Goal: Information Seeking & Learning: Learn about a topic

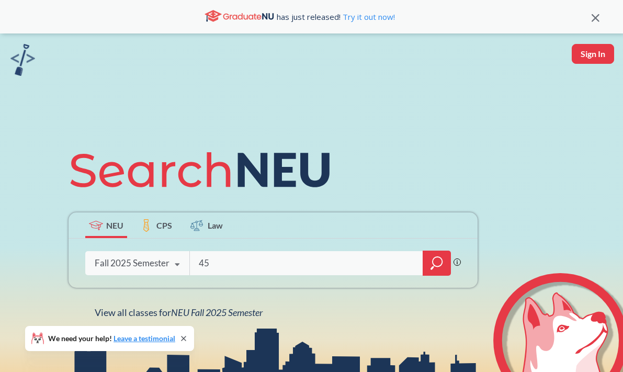
type input "4"
type input "STRT 4501"
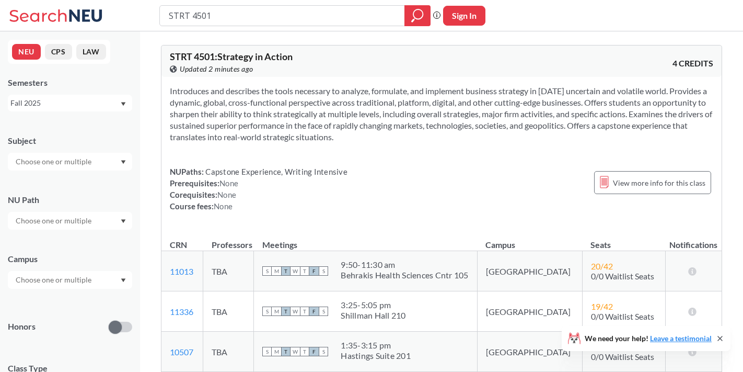
click at [460, 12] on button "Sign In" at bounding box center [464, 16] width 42 height 20
select select "US"
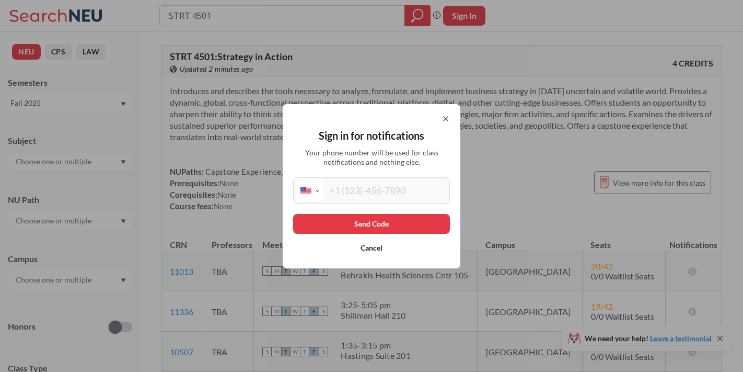
click at [361, 204] on div "Sign in for notifications Your phone number will be used for class notification…" at bounding box center [372, 186] width 178 height 164
click at [359, 195] on input "tel" at bounding box center [386, 190] width 124 height 21
type input "(860) 829-7020"
click at [356, 227] on button "Send Code" at bounding box center [371, 224] width 157 height 20
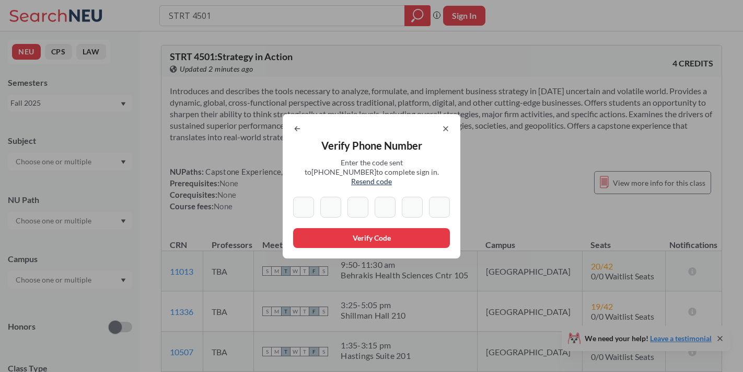
type input "5"
type input "8"
type input "0"
type input "5"
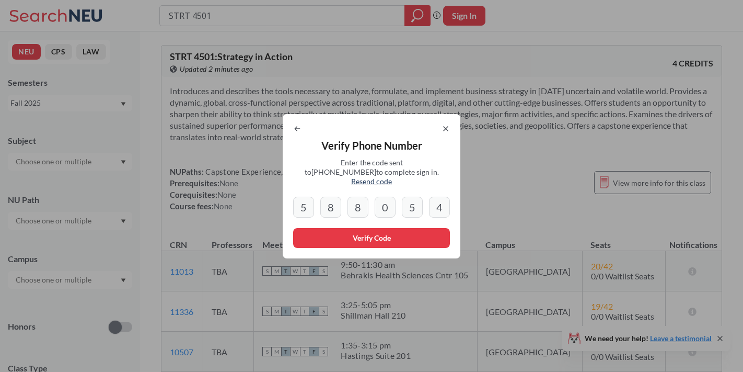
type input "4"
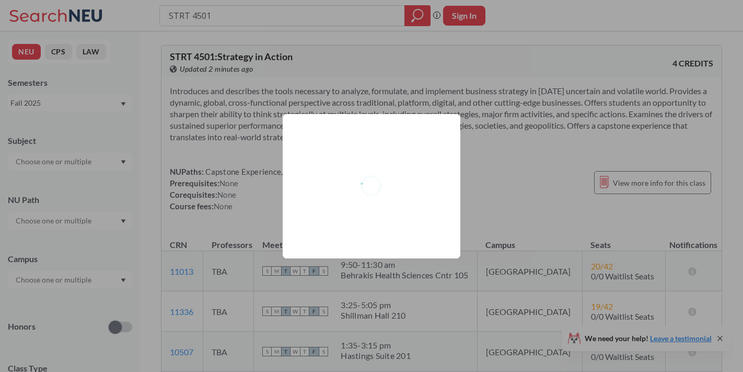
click at [384, 233] on th "Meetings" at bounding box center [365, 239] width 223 height 22
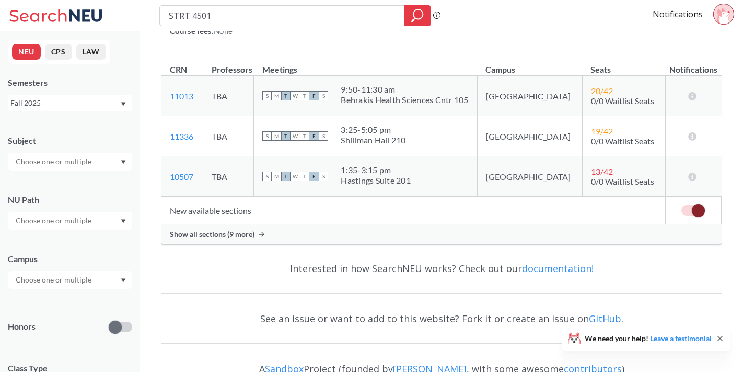
scroll to position [176, 0]
click at [209, 232] on span "Show all sections (9 more)" at bounding box center [212, 233] width 85 height 9
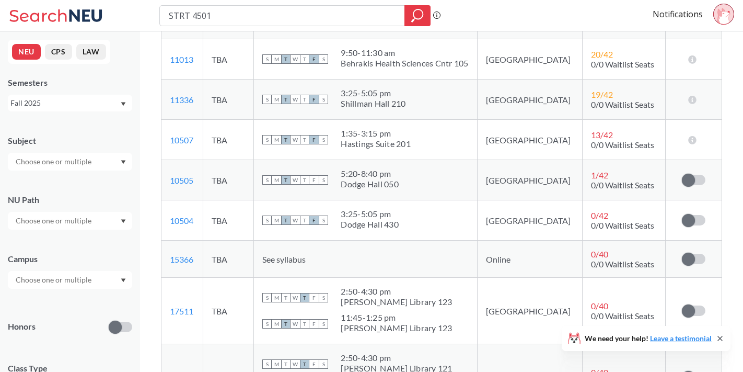
scroll to position [333, 0]
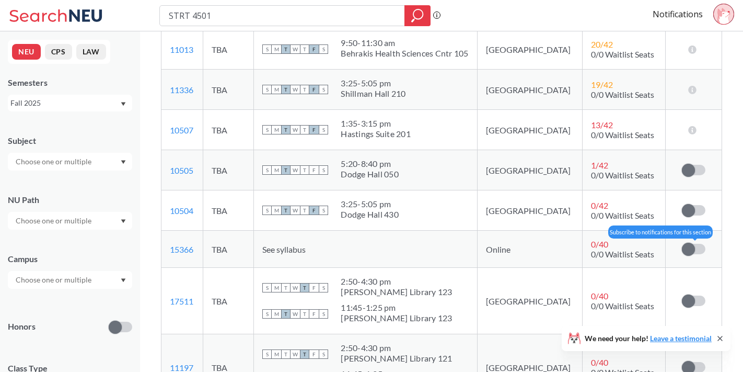
click at [622, 252] on span at bounding box center [688, 249] width 13 height 13
click at [622, 244] on input "checkbox" at bounding box center [682, 244] width 0 height 0
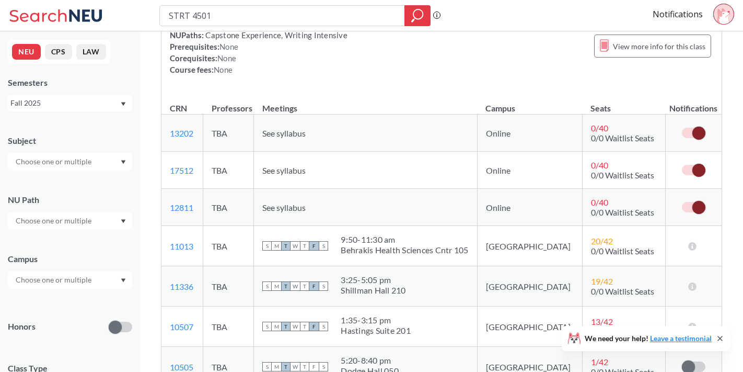
scroll to position [135, 0]
click at [503, 54] on div "NUPaths: Capstone Experience, Writing Intensive Prerequisites: None Corequisite…" at bounding box center [442, 53] width 544 height 46
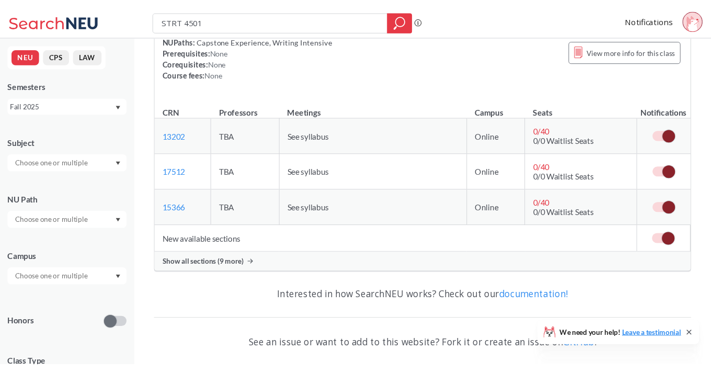
scroll to position [131, 0]
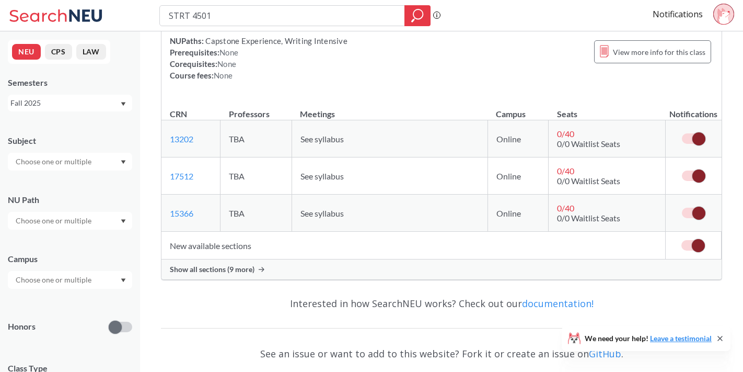
click at [251, 268] on span "Show all sections (9 more)" at bounding box center [212, 269] width 85 height 9
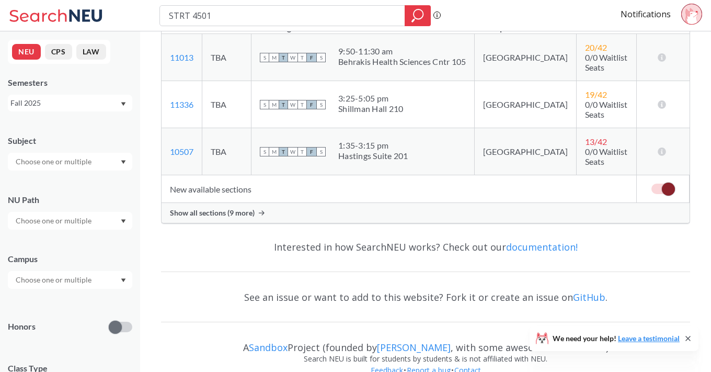
scroll to position [216, 0]
click at [255, 203] on div "Show all sections (9 more)" at bounding box center [426, 213] width 528 height 20
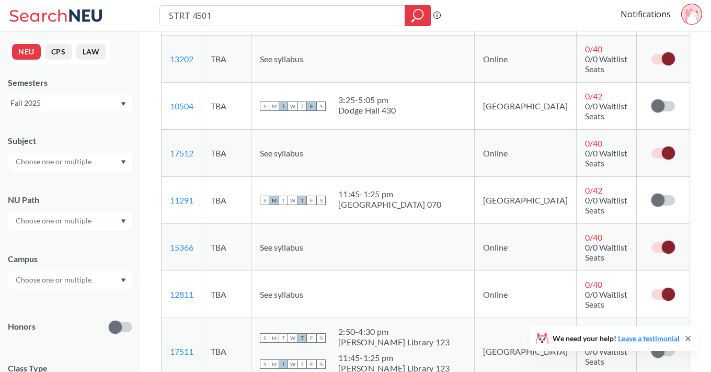
scroll to position [0, 0]
